Goal: Book appointment/travel/reservation

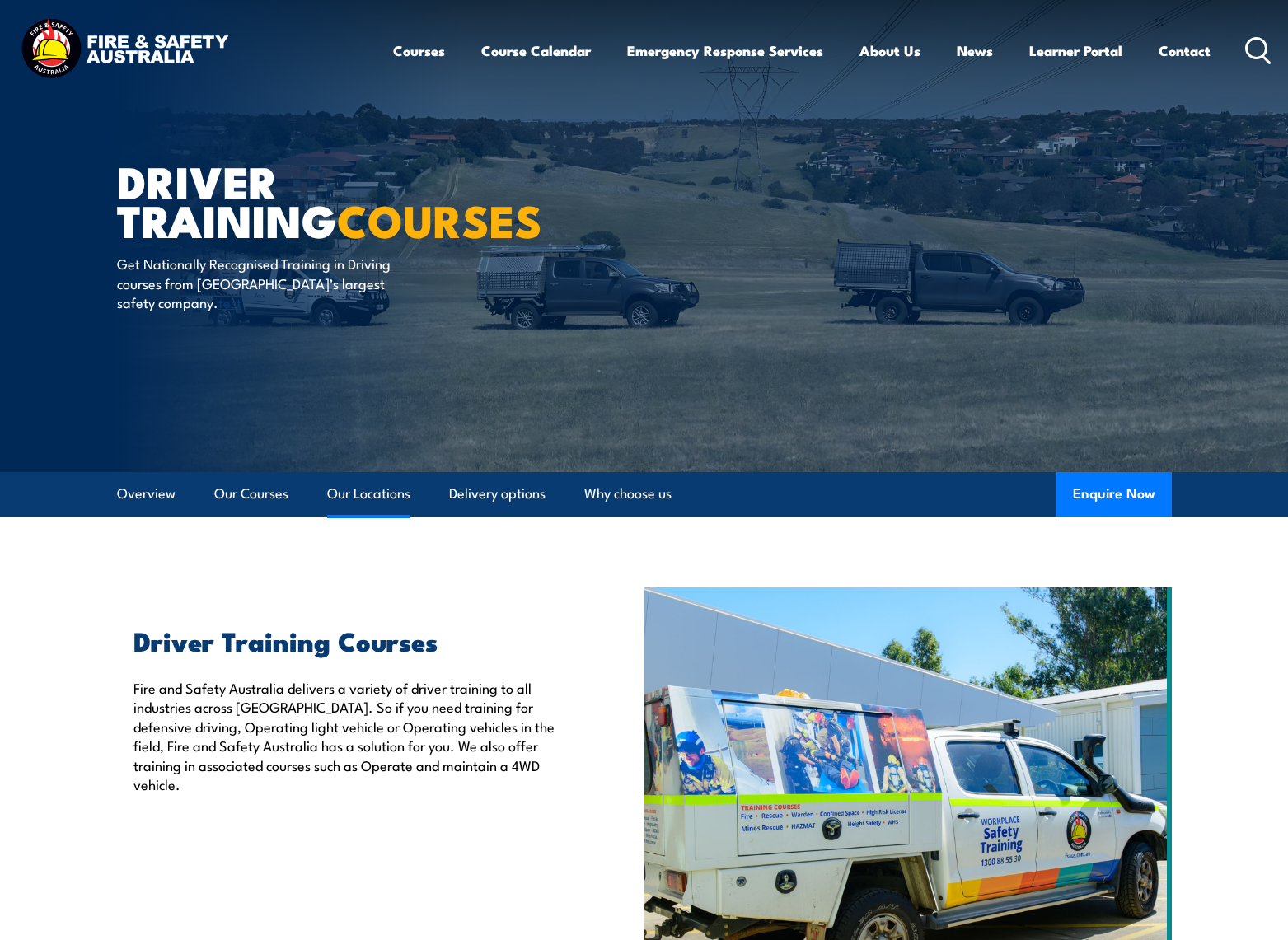
click at [360, 500] on link "Our Locations" at bounding box center [369, 494] width 83 height 44
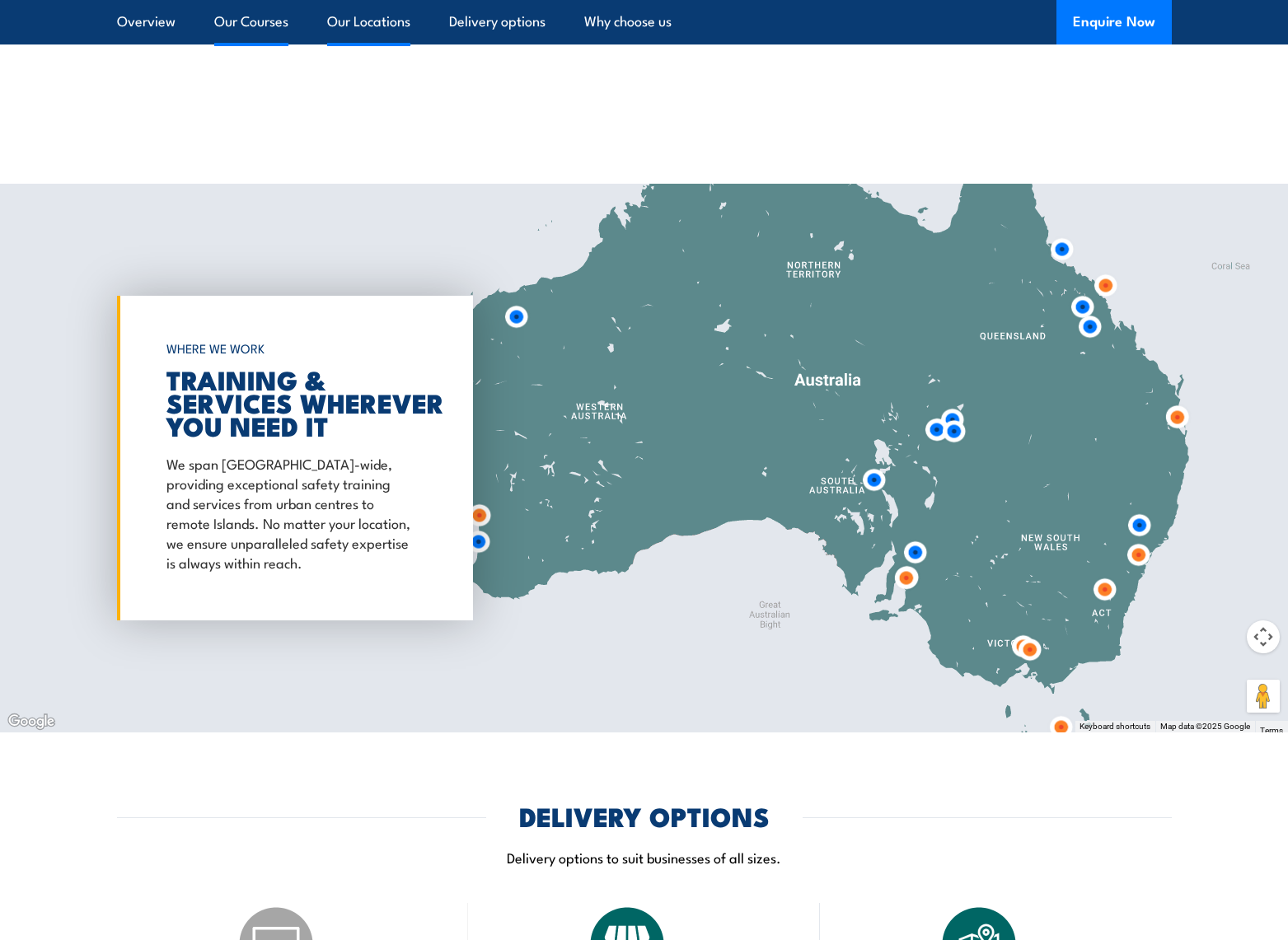
scroll to position [2268, 0]
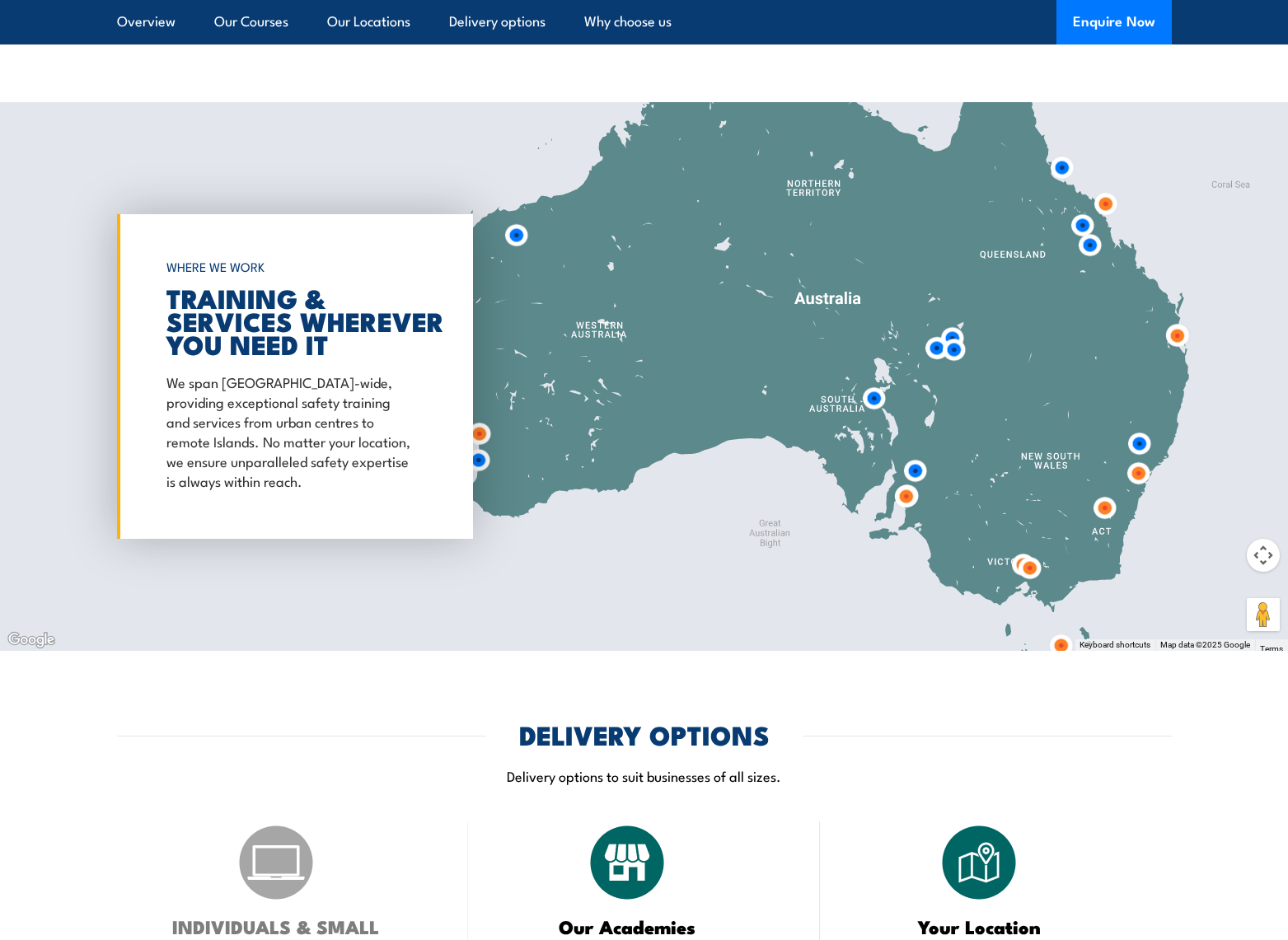
click at [685, 579] on div at bounding box center [644, 376] width 1288 height 549
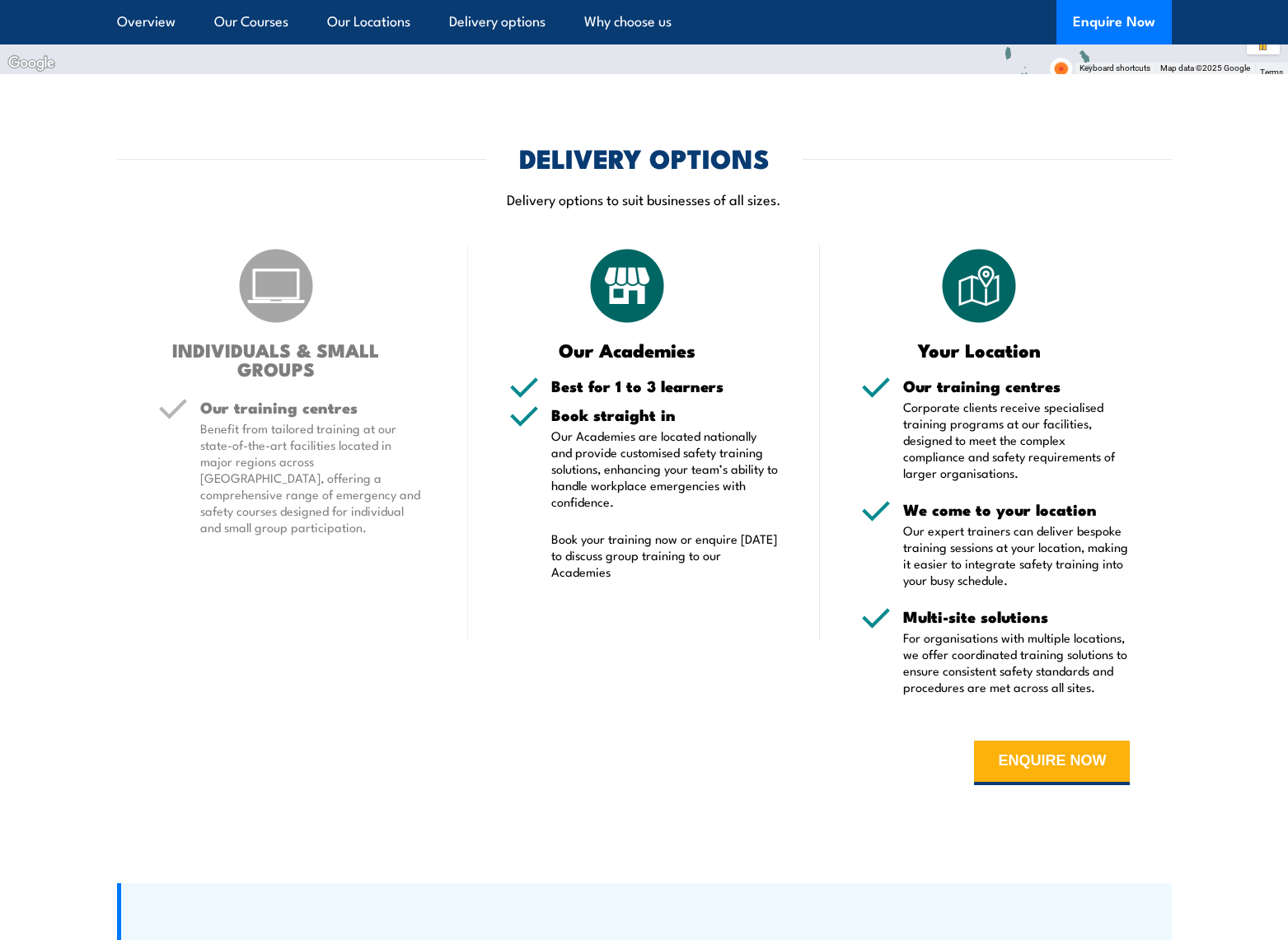
scroll to position [3009, 0]
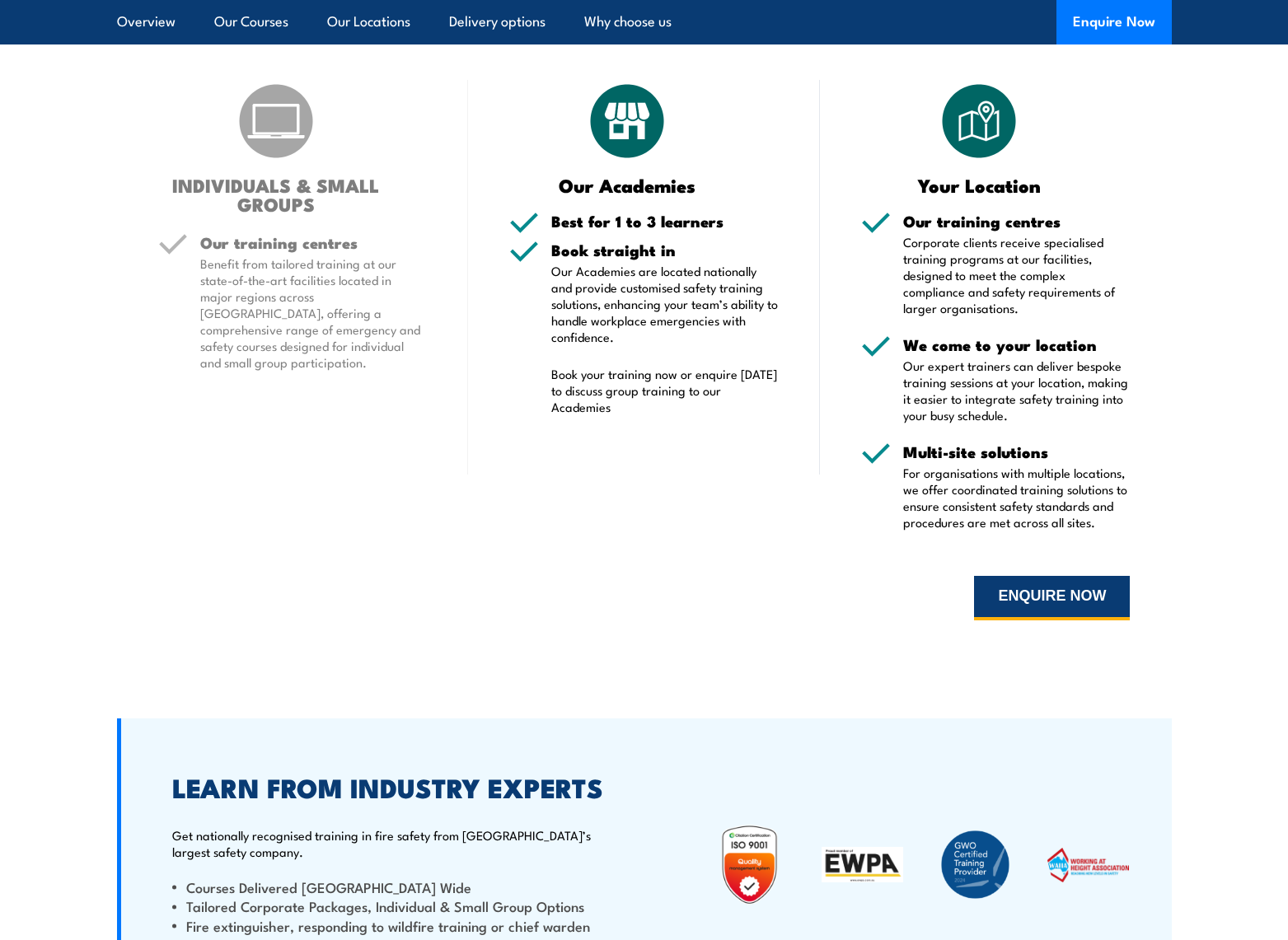
click at [1031, 590] on button "ENQUIRE NOW" at bounding box center [1051, 597] width 156 height 45
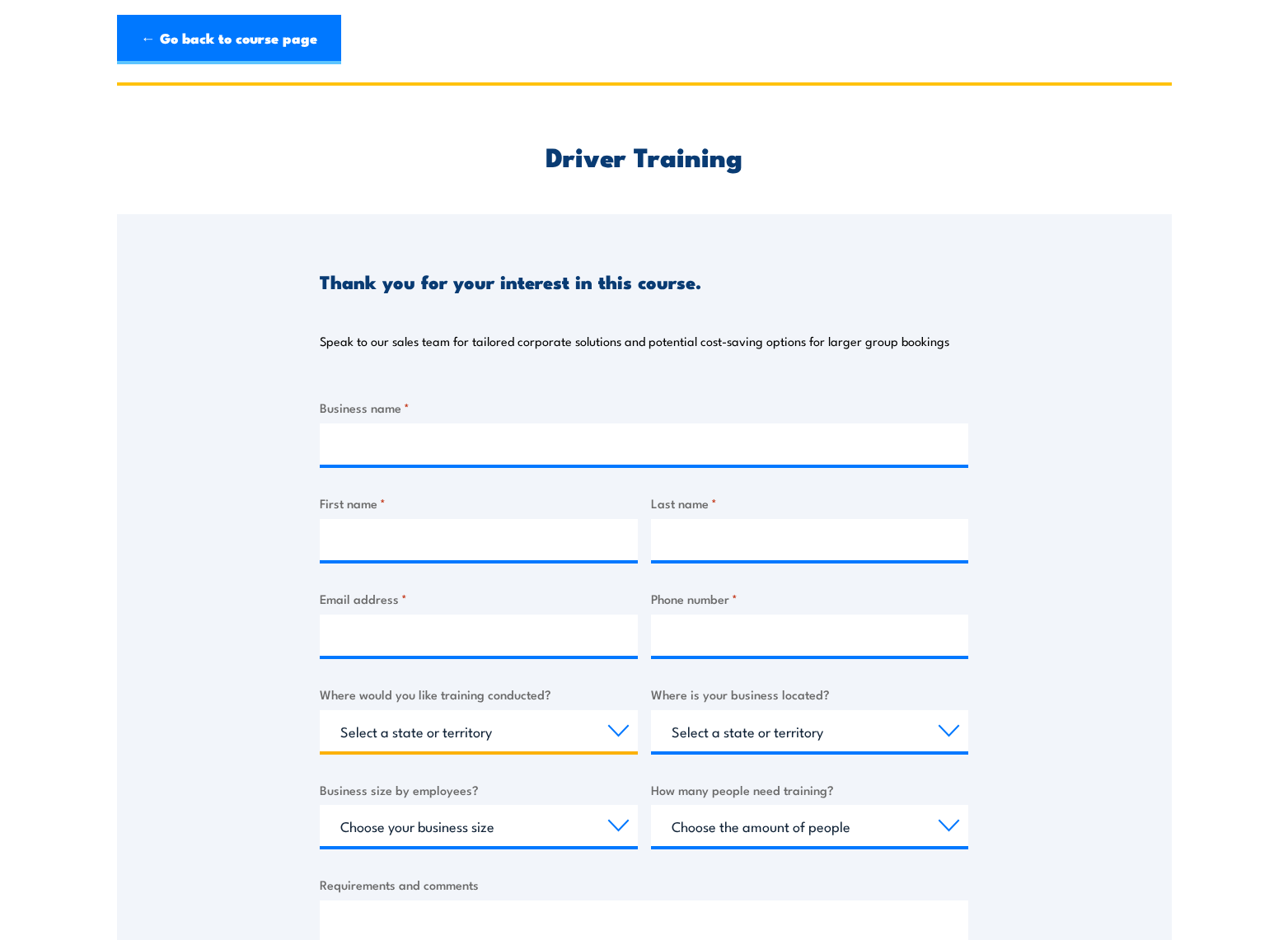
click at [607, 728] on select "Select a state or territory Nationally - multiple locations QLD NSW VIC SA ACT …" at bounding box center [478, 730] width 318 height 41
select select "WA"
click at [320, 710] on select "Select a state or territory Nationally - multiple locations QLD NSW VIC SA ACT …" at bounding box center [478, 730] width 318 height 41
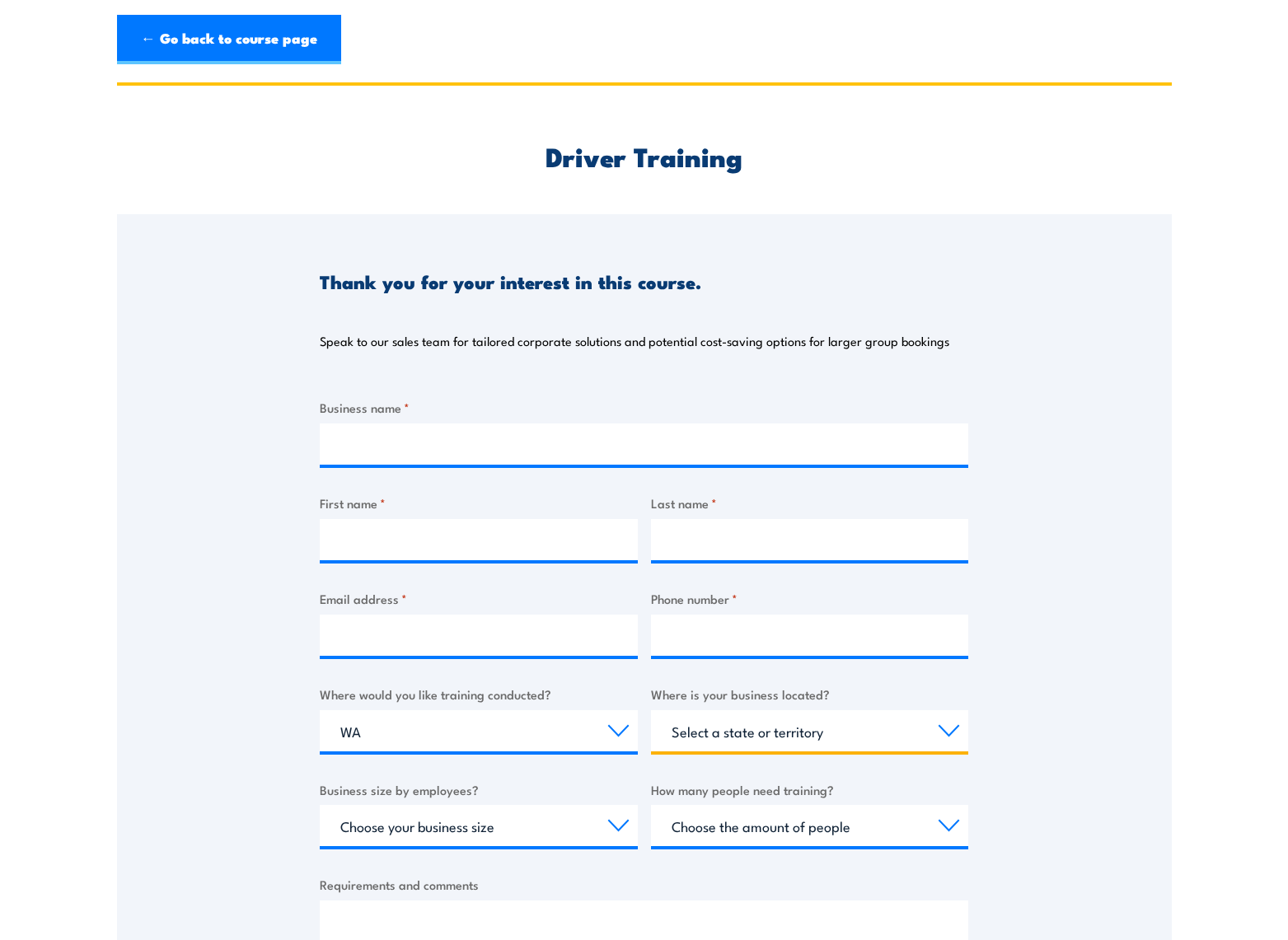
click at [947, 735] on select "Select a state or territory QLD NSW VIC SA ACT WA TAS NT" at bounding box center [810, 730] width 318 height 41
select select "WA"
click at [651, 710] on select "Select a state or territory QLD NSW VIC SA ACT WA TAS NT" at bounding box center [810, 730] width 318 height 41
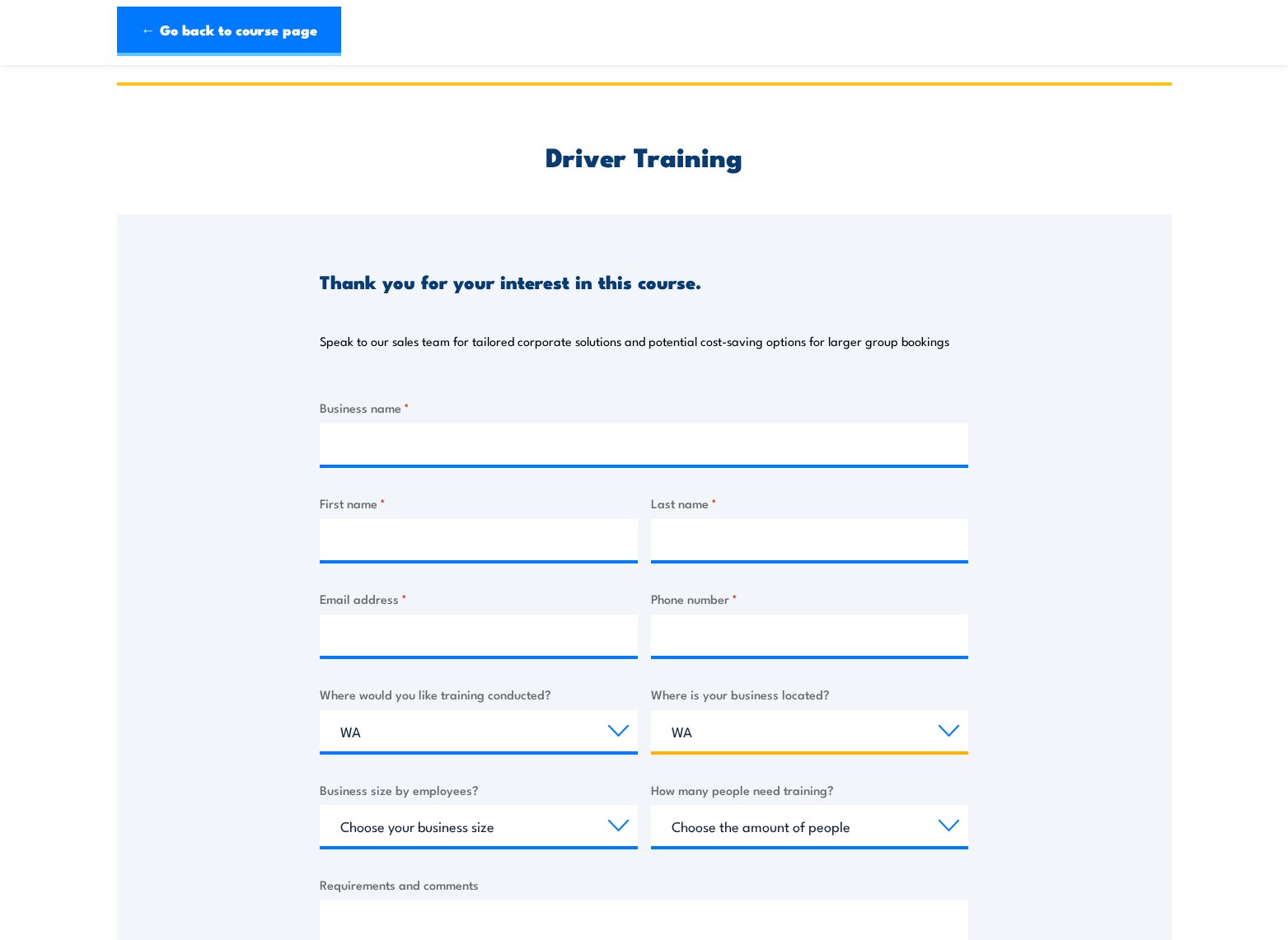
scroll to position [329, 0]
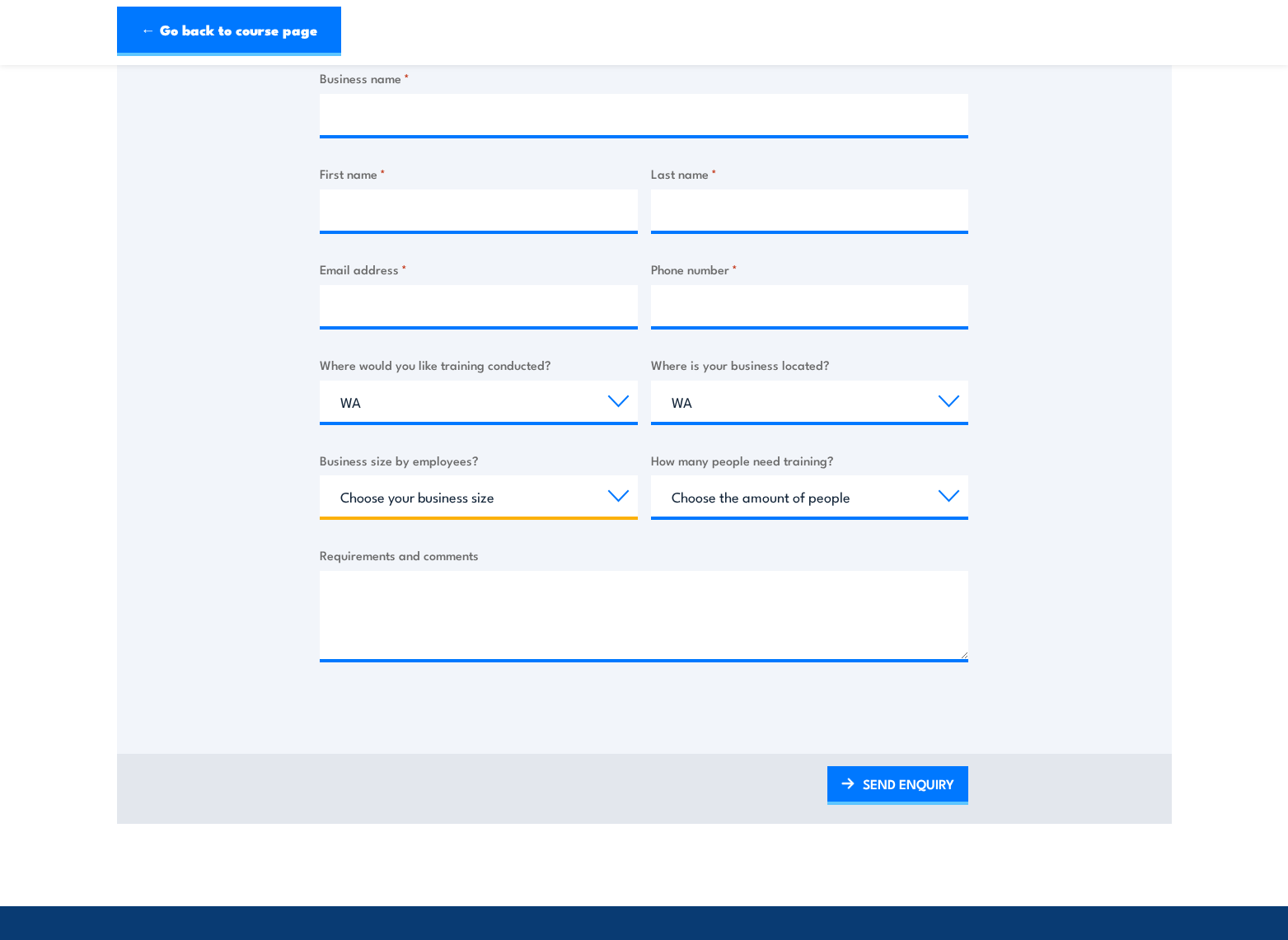
click at [619, 499] on select "Choose your business size 1 to 19 20 to 199 200+" at bounding box center [478, 495] width 318 height 41
select select "20 to 199"
click at [320, 475] on select "Choose your business size 1 to 19 20 to 199 200+" at bounding box center [478, 495] width 318 height 41
click at [947, 497] on select "Choose the amount of people 1 to 4 5 to 19 20+" at bounding box center [810, 495] width 318 height 41
click at [940, 498] on select "Choose the amount of people 1 to 4 5 to 19 20+" at bounding box center [810, 495] width 318 height 41
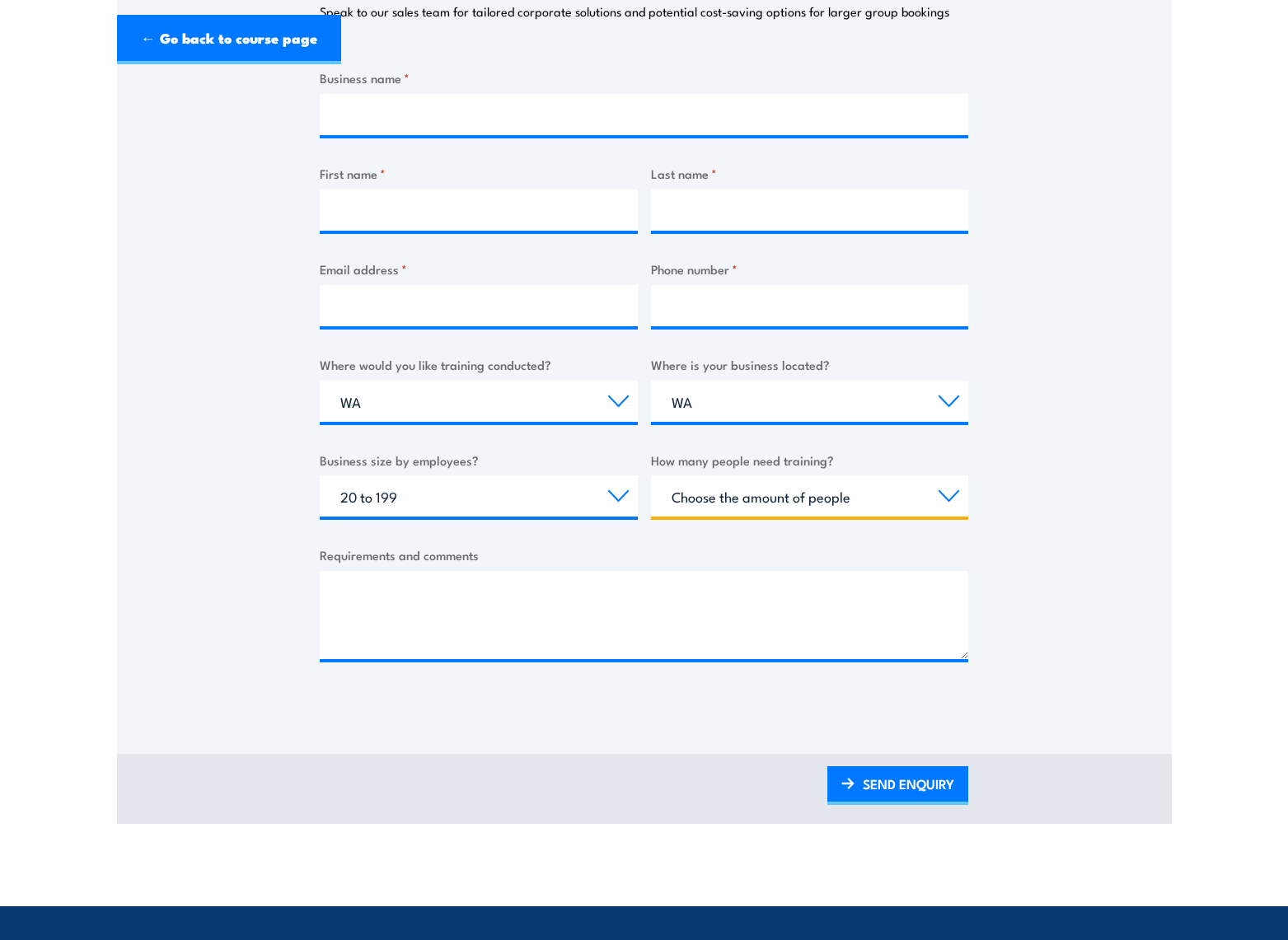
scroll to position [0, 0]
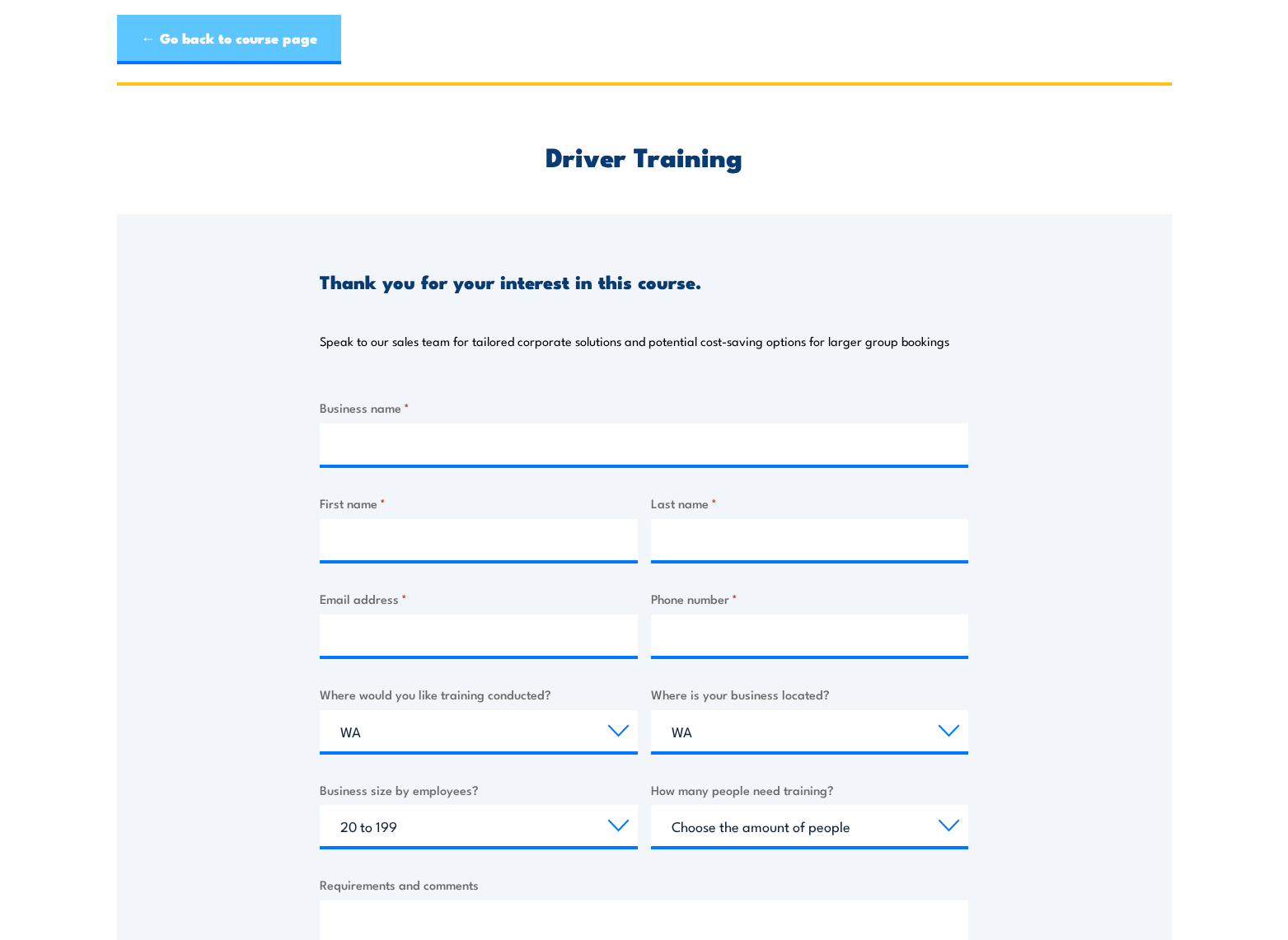
drag, startPoint x: 200, startPoint y: 34, endPoint x: 251, endPoint y: 57, distance: 55.9
click at [200, 36] on link "← Go back to course page" at bounding box center [229, 40] width 224 height 50
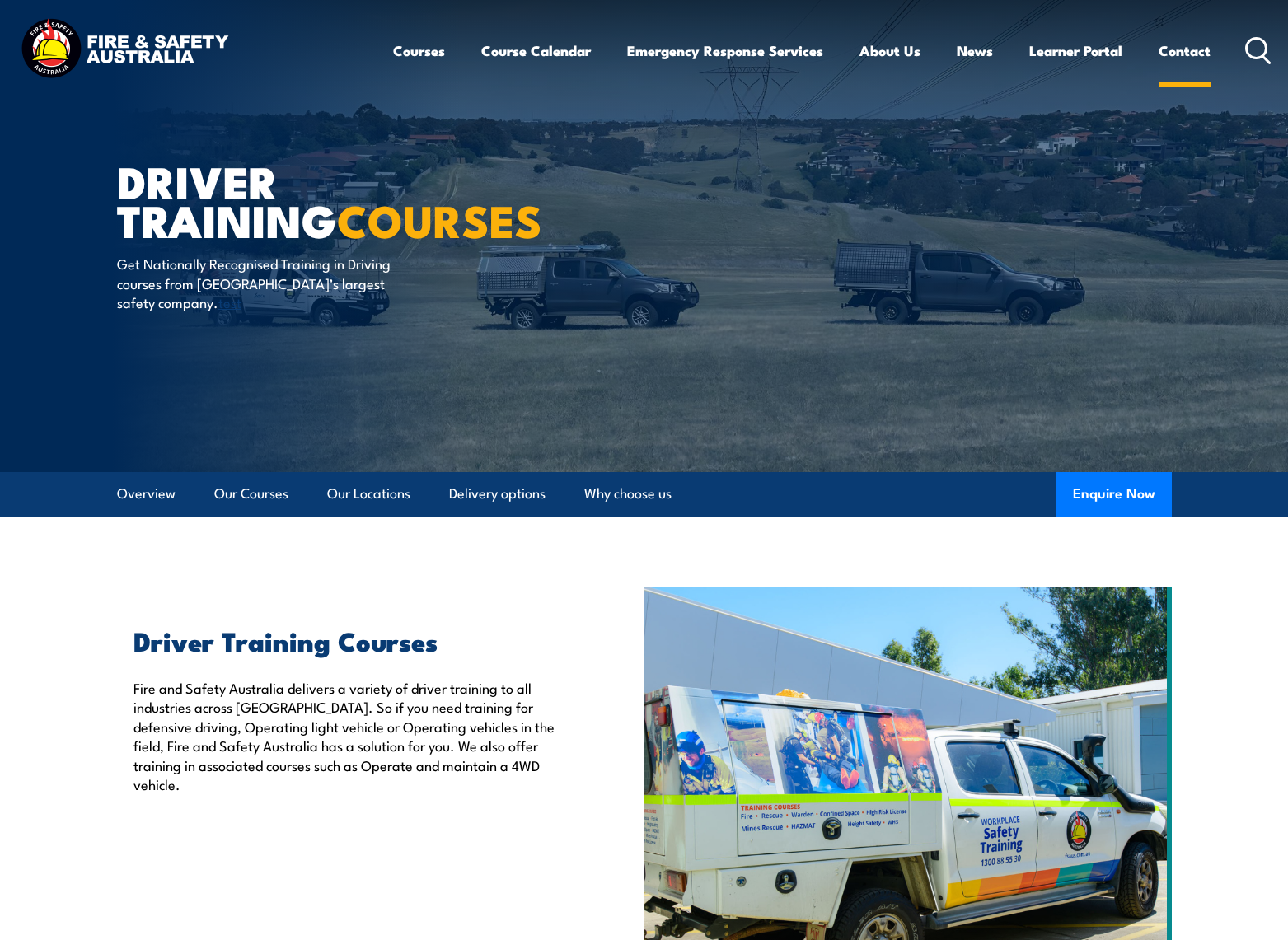
click at [1197, 52] on link "Contact" at bounding box center [1184, 51] width 52 height 44
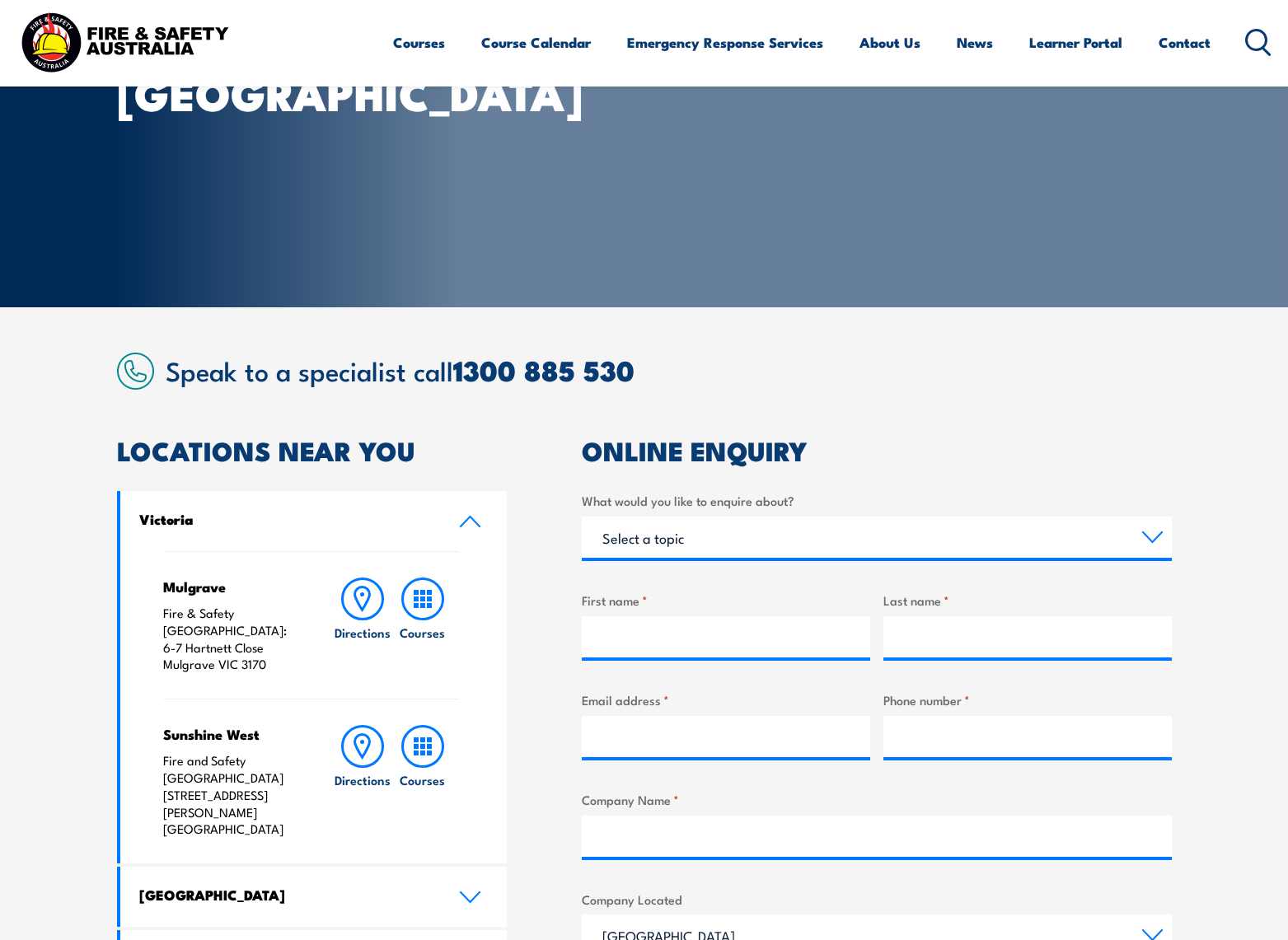
scroll to position [329, 0]
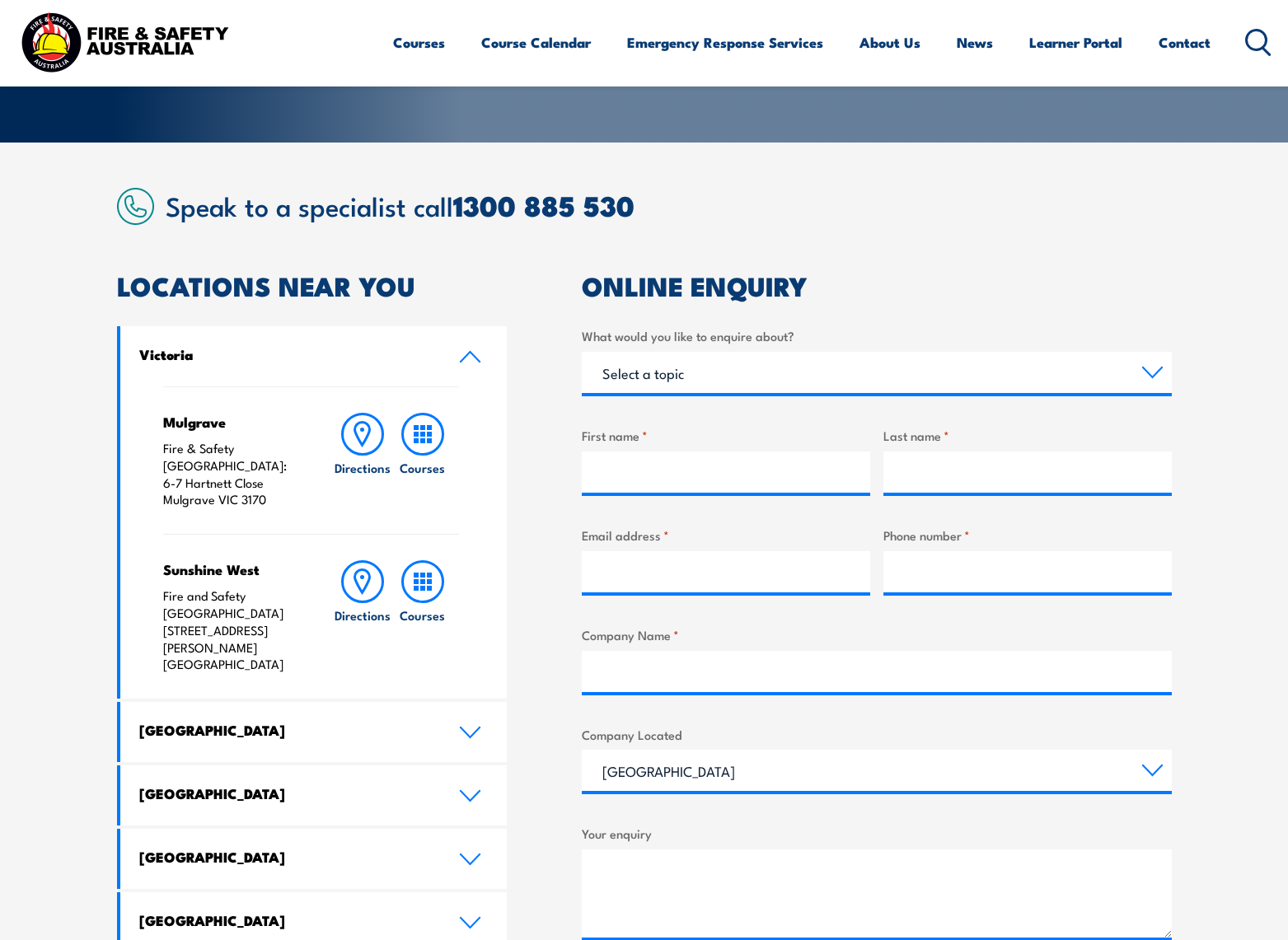
click at [467, 351] on icon at bounding box center [470, 357] width 22 height 13
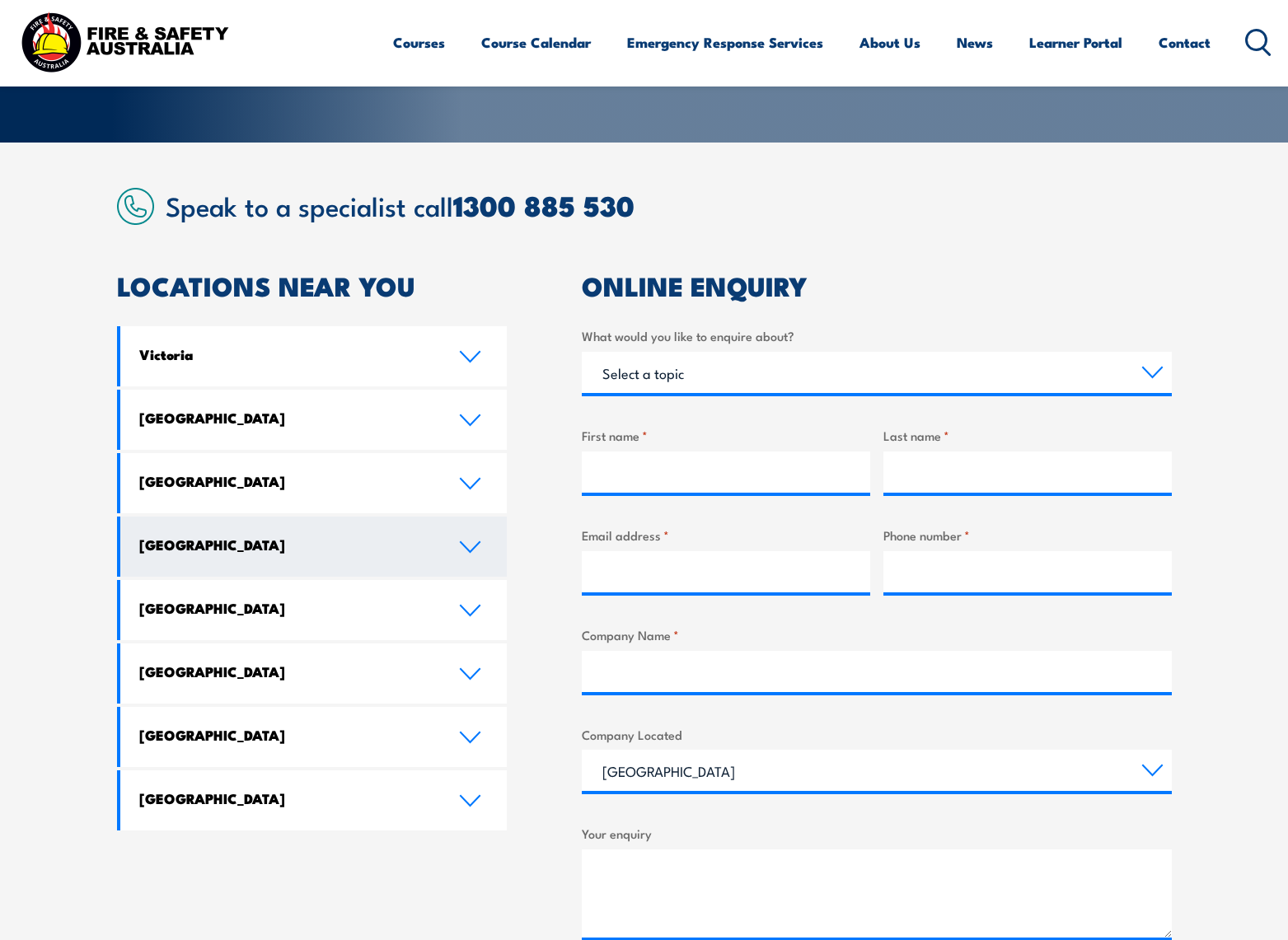
click at [471, 550] on icon at bounding box center [470, 547] width 19 height 10
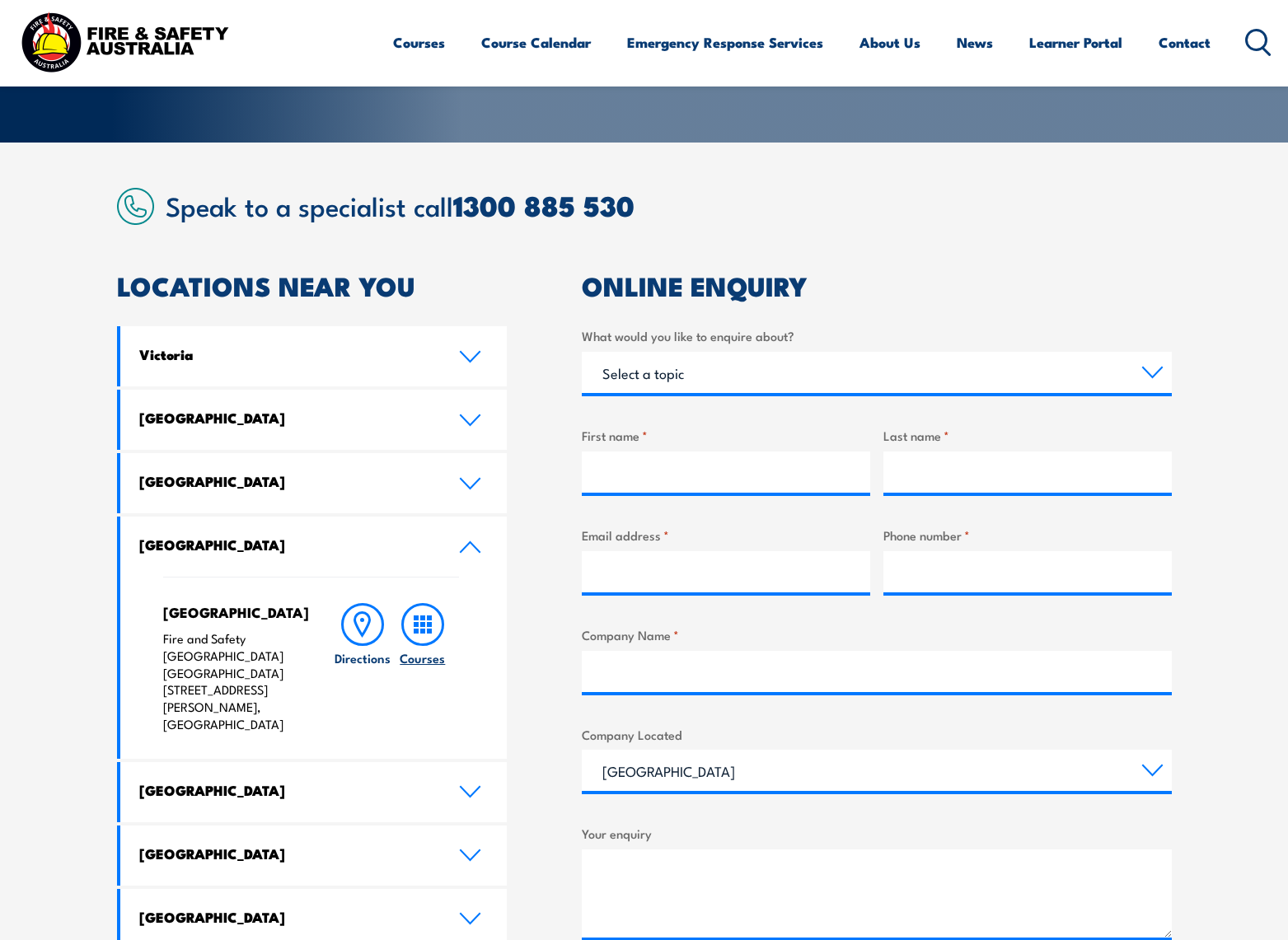
click at [425, 624] on icon at bounding box center [422, 624] width 43 height 43
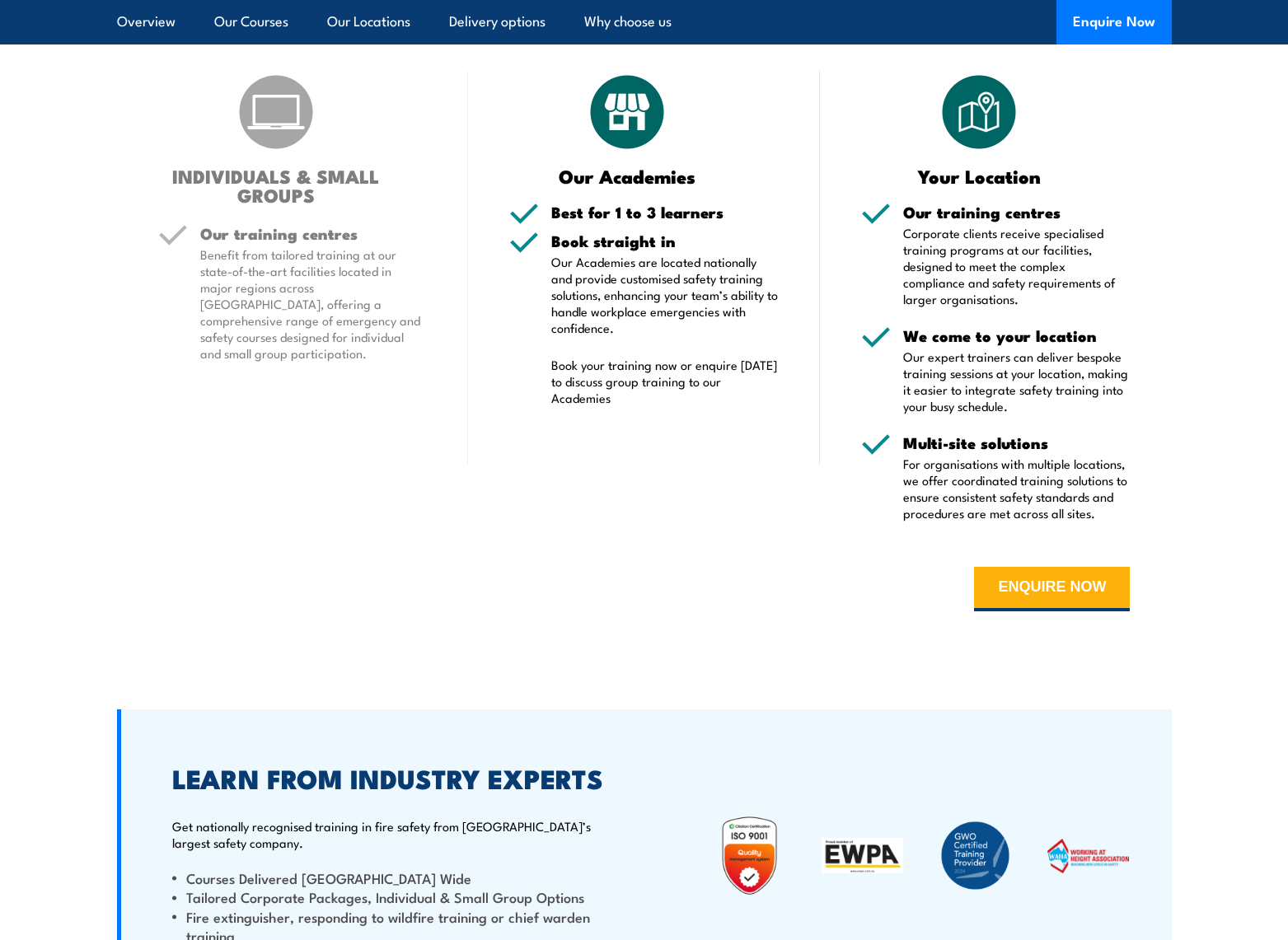
scroll to position [2268, 0]
